Goal: Transaction & Acquisition: Purchase product/service

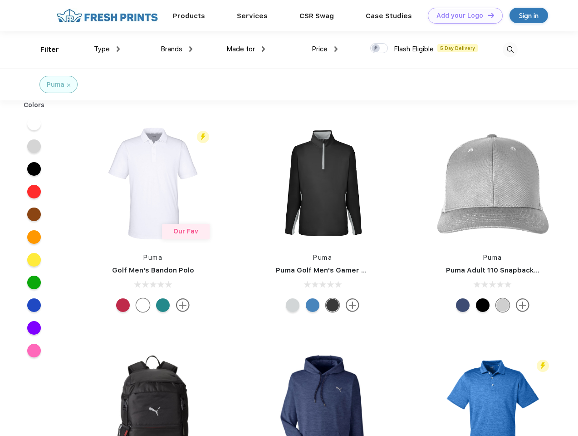
scroll to position [0, 0]
click at [462, 15] on link "Add your Logo Design Tool" at bounding box center [465, 16] width 75 height 16
click at [0, 0] on div "Design Tool" at bounding box center [0, 0] width 0 height 0
click at [487, 15] on link "Add your Logo Design Tool" at bounding box center [465, 16] width 75 height 16
click at [44, 49] on div "Filter" at bounding box center [49, 49] width 19 height 10
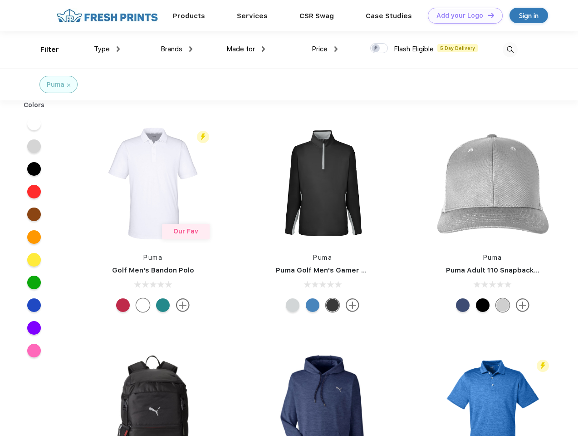
click at [107, 49] on span "Type" at bounding box center [102, 49] width 16 height 8
click at [177, 49] on span "Brands" at bounding box center [172, 49] width 22 height 8
click at [246, 49] on span "Made for" at bounding box center [241, 49] width 29 height 8
click at [325, 49] on span "Price" at bounding box center [320, 49] width 16 height 8
click at [379, 49] on div at bounding box center [379, 48] width 18 height 10
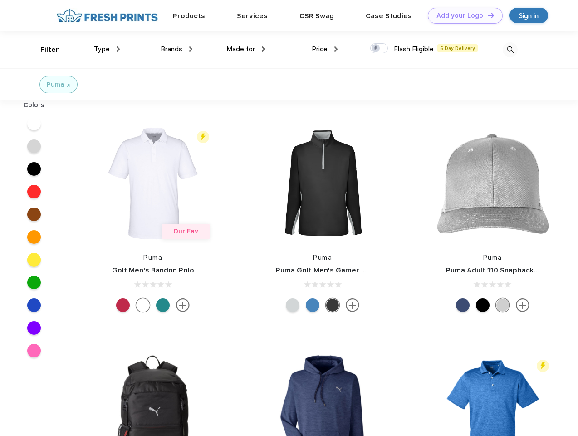
click at [376, 49] on input "checkbox" at bounding box center [373, 46] width 6 height 6
click at [510, 49] on img at bounding box center [510, 49] width 15 height 15
